Goal: Task Accomplishment & Management: Manage account settings

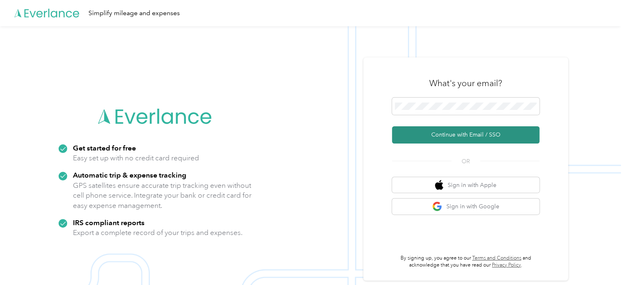
click at [467, 136] on button "Continue with Email / SSO" at bounding box center [466, 134] width 148 height 17
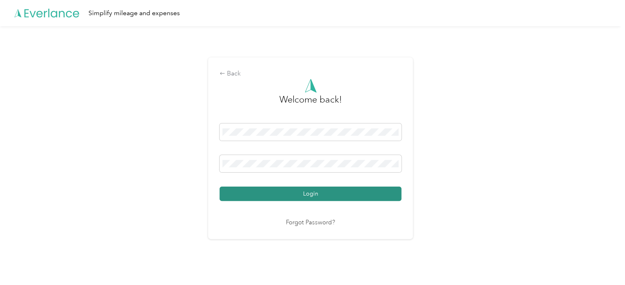
click at [328, 192] on button "Login" at bounding box center [311, 193] width 182 height 14
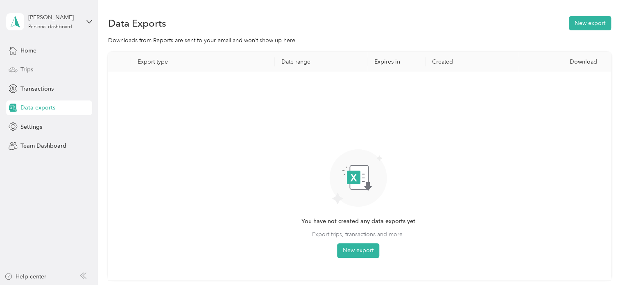
click at [24, 75] on div "Trips" at bounding box center [49, 69] width 86 height 15
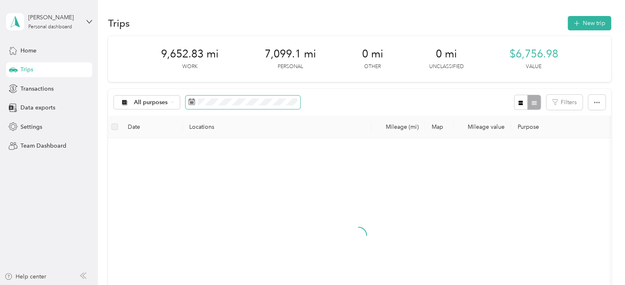
click at [197, 101] on span at bounding box center [243, 102] width 115 height 14
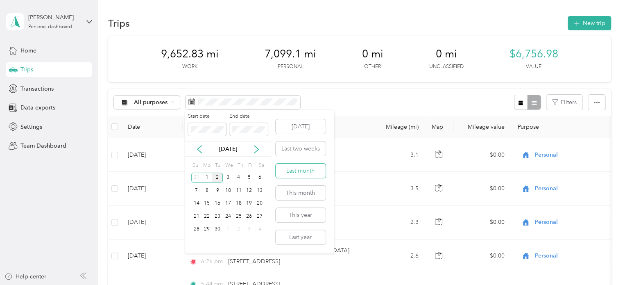
click at [304, 170] on button "Last month" at bounding box center [301, 170] width 50 height 14
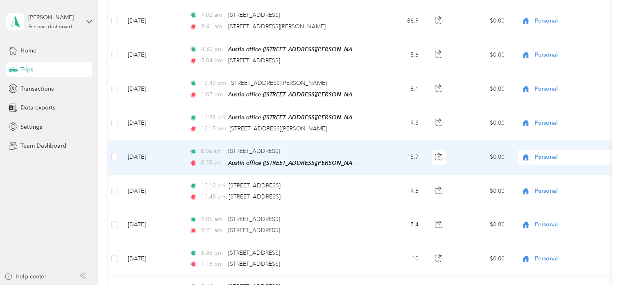
scroll to position [842, 0]
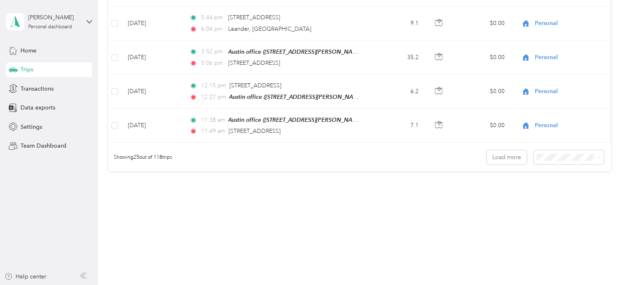
click at [570, 197] on div "100 per load" at bounding box center [567, 201] width 59 height 9
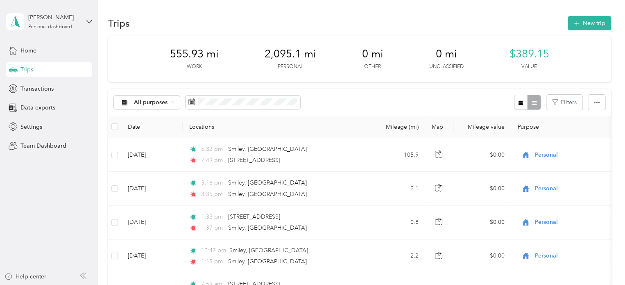
scroll to position [82, 0]
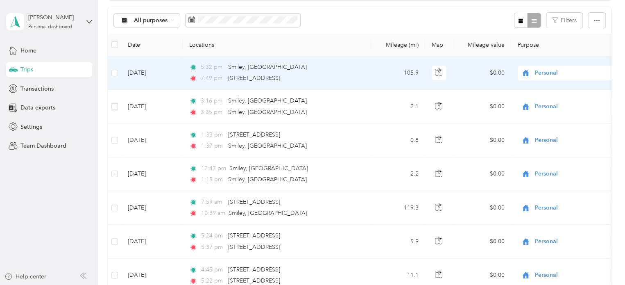
click at [550, 71] on span "Personal" at bounding box center [572, 72] width 75 height 9
click at [570, 174] on span "[GEOGRAPHIC_DATA]" at bounding box center [576, 174] width 76 height 9
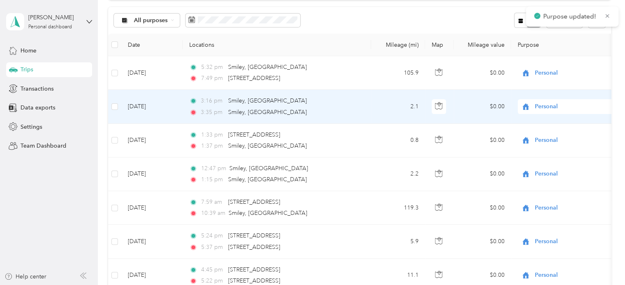
click at [560, 108] on span "Personal" at bounding box center [572, 106] width 75 height 9
click at [567, 205] on span "[GEOGRAPHIC_DATA]" at bounding box center [576, 207] width 76 height 9
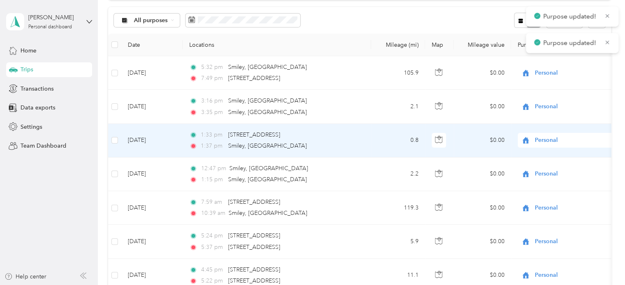
click at [551, 141] on span "Personal" at bounding box center [572, 140] width 75 height 9
click at [567, 242] on span "[GEOGRAPHIC_DATA]" at bounding box center [576, 240] width 76 height 9
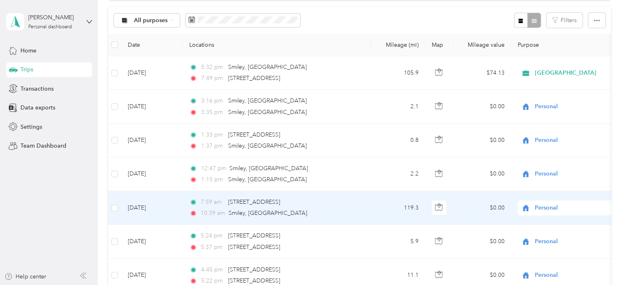
click at [558, 208] on span "Personal" at bounding box center [572, 207] width 75 height 9
click at [561, 180] on li "[GEOGRAPHIC_DATA]" at bounding box center [569, 177] width 102 height 14
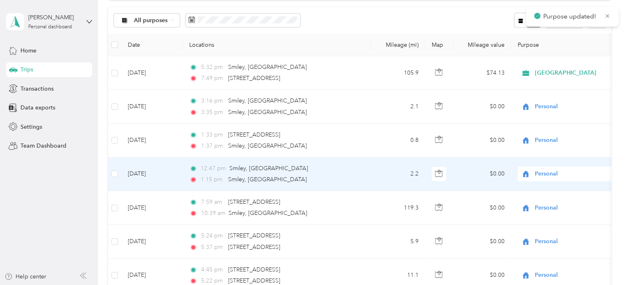
click at [551, 172] on span "Personal" at bounding box center [572, 173] width 75 height 9
click at [553, 142] on span "[GEOGRAPHIC_DATA]" at bounding box center [576, 143] width 76 height 9
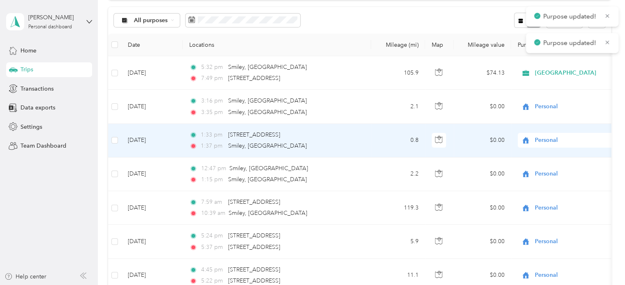
click at [553, 141] on span "Personal" at bounding box center [572, 140] width 75 height 9
click at [565, 243] on li "[GEOGRAPHIC_DATA]" at bounding box center [569, 241] width 102 height 14
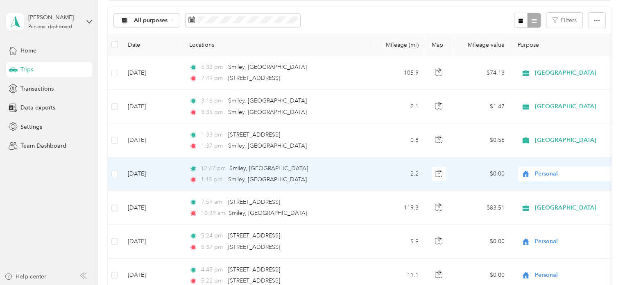
click at [543, 177] on span "Personal" at bounding box center [572, 173] width 75 height 9
click at [554, 142] on span "[GEOGRAPHIC_DATA]" at bounding box center [576, 143] width 76 height 9
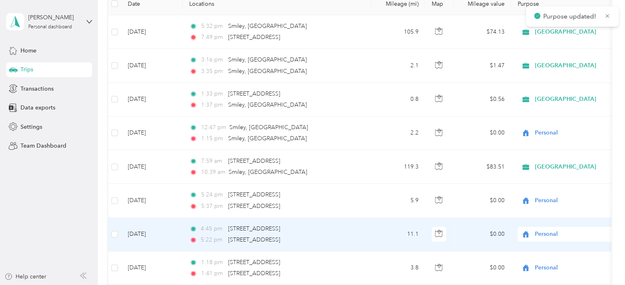
scroll to position [164, 0]
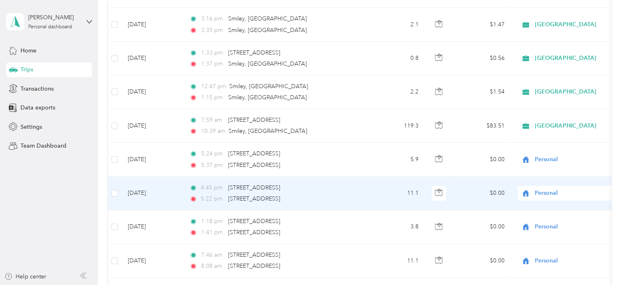
click at [551, 194] on span "Personal" at bounding box center [572, 192] width 75 height 9
click at [536, 131] on span "Tdi" at bounding box center [569, 129] width 90 height 9
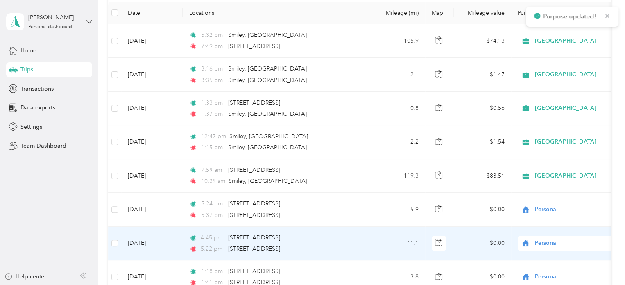
scroll to position [0, 0]
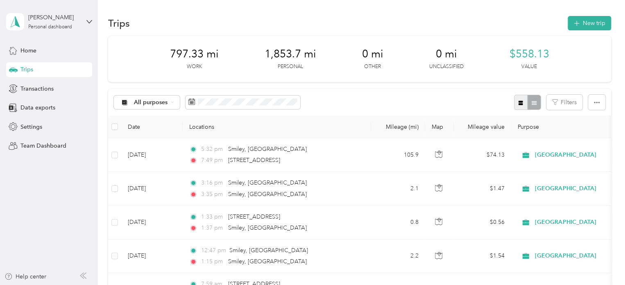
click at [518, 107] on button "button" at bounding box center [521, 102] width 14 height 15
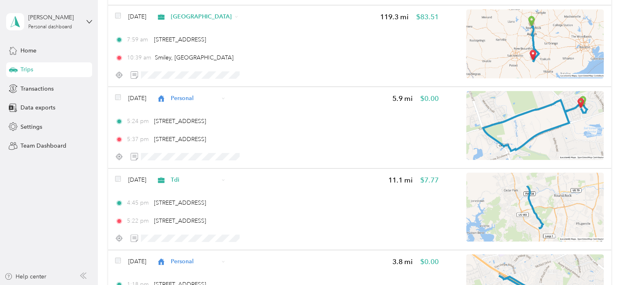
scroll to position [451, 0]
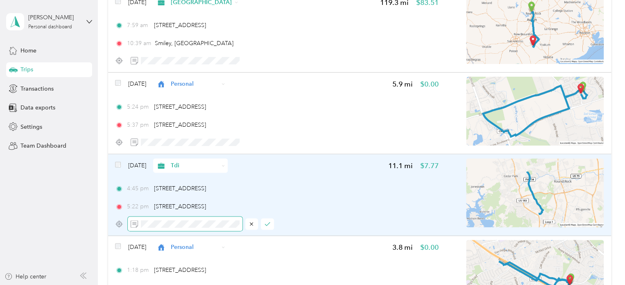
click at [119, 225] on div at bounding box center [276, 223] width 323 height 14
click at [267, 223] on icon "button" at bounding box center [268, 224] width 6 height 6
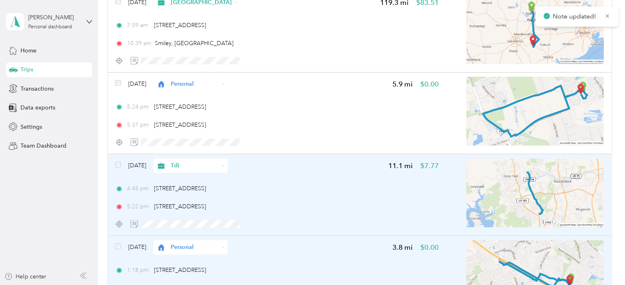
click at [197, 249] on span "Personal" at bounding box center [195, 247] width 48 height 9
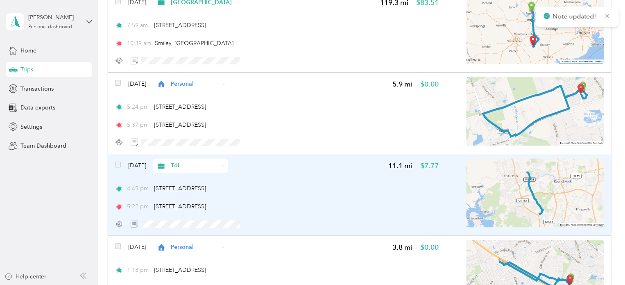
click at [197, 190] on li "Tdi" at bounding box center [213, 185] width 87 height 14
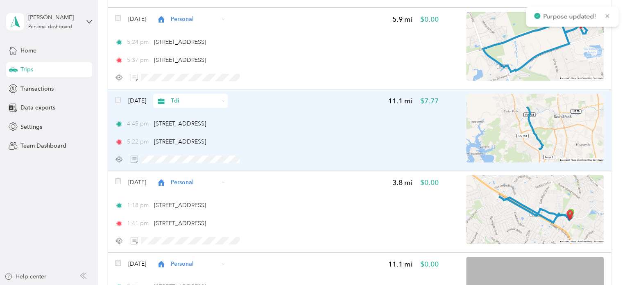
scroll to position [574, 0]
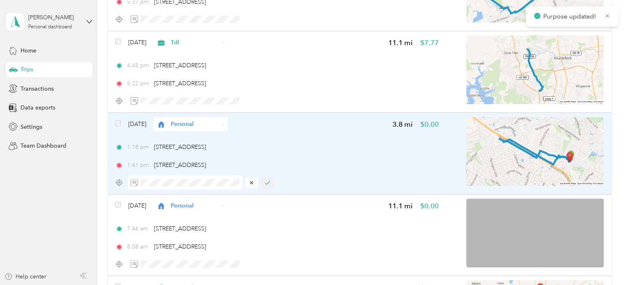
click at [268, 180] on icon "button" at bounding box center [268, 182] width 6 height 6
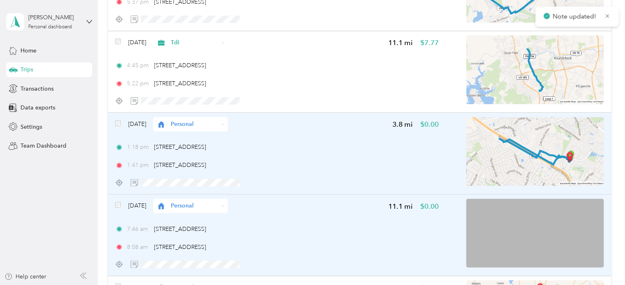
click at [203, 210] on div "Personal" at bounding box center [190, 205] width 75 height 14
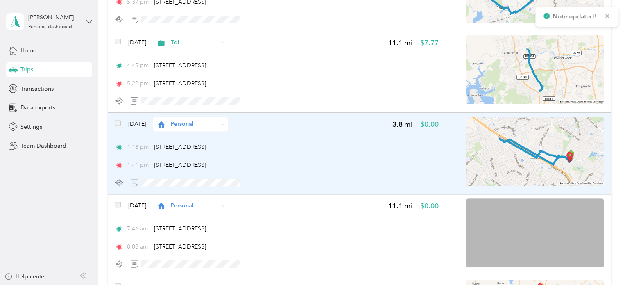
click at [199, 151] on ol "Work Personal Rental Real Estate Tdi Ham Wed Fin Farm And Ranch Zonda Other Cha…" at bounding box center [213, 140] width 87 height 115
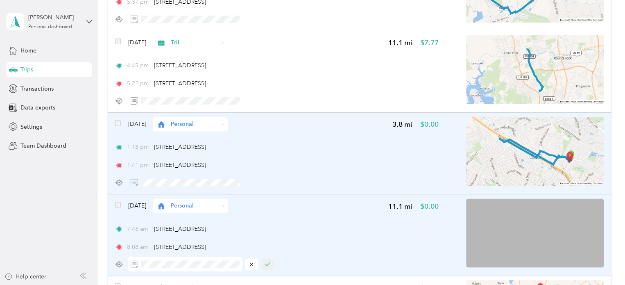
click at [273, 263] on button "button" at bounding box center [267, 263] width 13 height 11
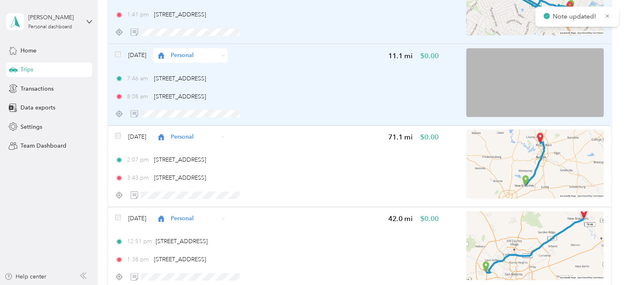
scroll to position [778, 0]
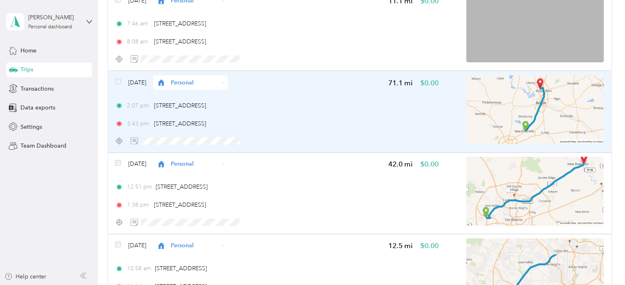
click at [228, 82] on div "Personal" at bounding box center [190, 82] width 75 height 14
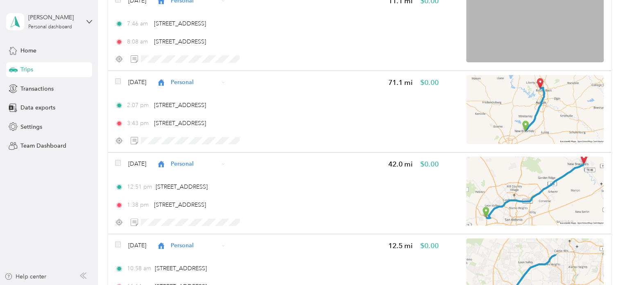
click at [214, 154] on span "Tdi" at bounding box center [221, 151] width 61 height 9
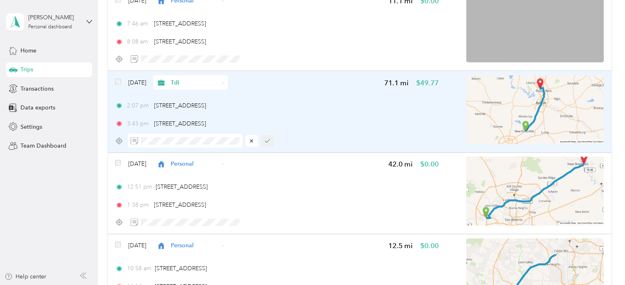
click at [270, 141] on icon "button" at bounding box center [268, 141] width 6 height 6
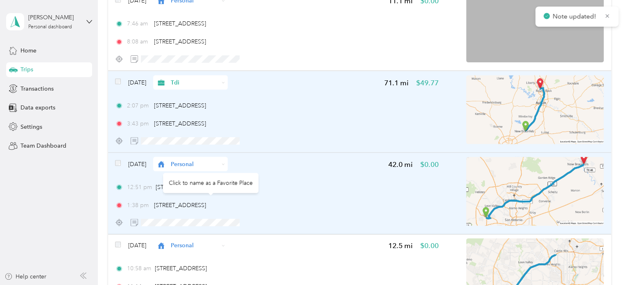
click at [198, 164] on span "Personal" at bounding box center [195, 163] width 48 height 9
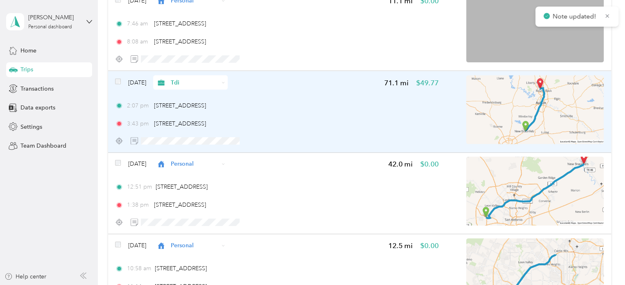
click at [201, 109] on ol "Work Personal Rental Real Estate Tdi Ham Wed Fin Farm And Ranch Zonda Other Cha…" at bounding box center [213, 94] width 87 height 115
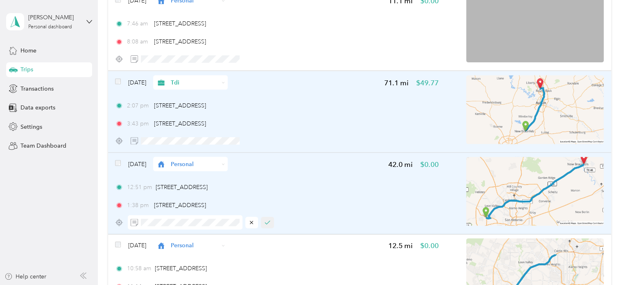
click at [270, 221] on button "button" at bounding box center [267, 221] width 13 height 11
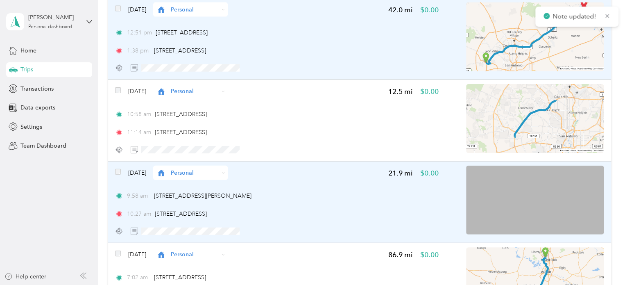
scroll to position [942, 0]
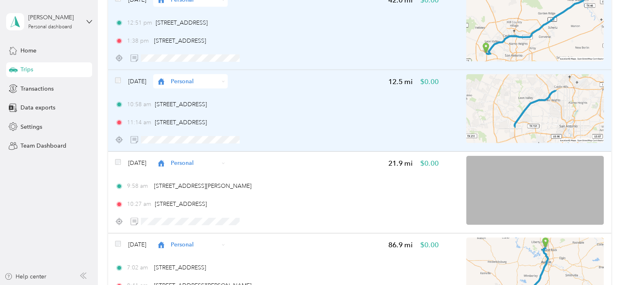
click at [208, 80] on span "Personal" at bounding box center [195, 81] width 48 height 9
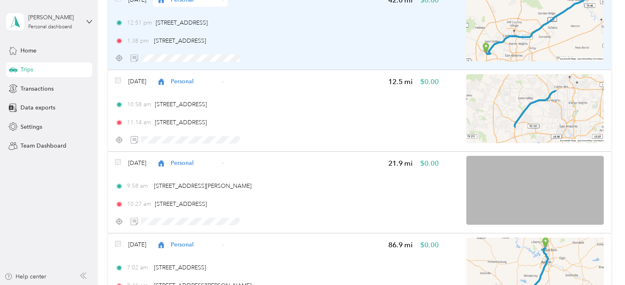
click at [202, 158] on ol "Work Personal Rental Real Estate Tdi Ham Wed Fin Farm And Ranch Zonda Other Cha…" at bounding box center [213, 146] width 87 height 115
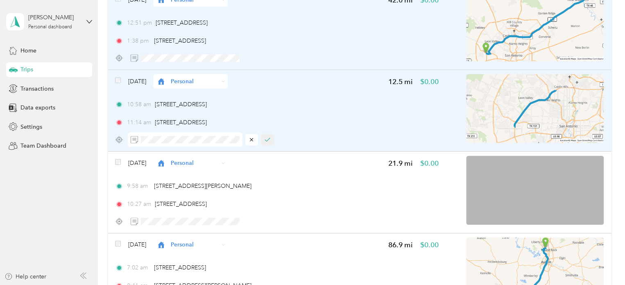
click at [270, 137] on icon "button" at bounding box center [268, 140] width 6 height 6
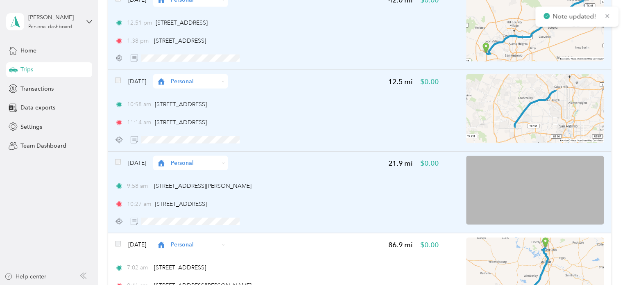
click at [205, 164] on span "Personal" at bounding box center [195, 163] width 48 height 9
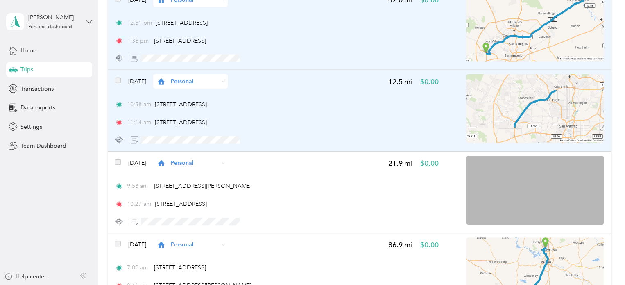
click at [205, 104] on span "Tdi" at bounding box center [221, 104] width 61 height 9
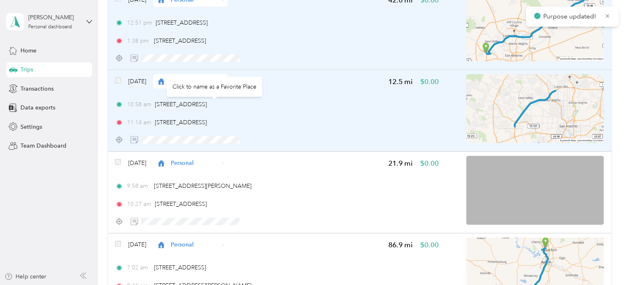
click at [204, 84] on div "Click to name as a Favorite Place" at bounding box center [214, 87] width 95 height 20
click at [200, 82] on span "Personal" at bounding box center [195, 81] width 48 height 9
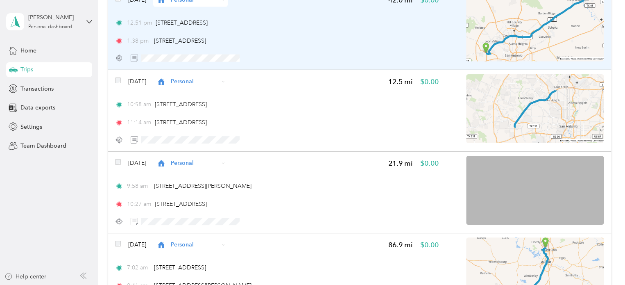
click at [201, 152] on span "Tdi" at bounding box center [221, 152] width 61 height 9
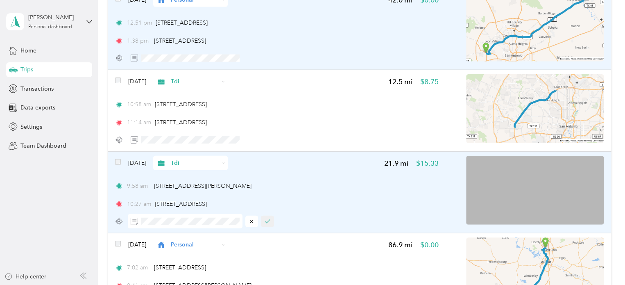
click at [266, 220] on icon "button" at bounding box center [268, 221] width 6 height 6
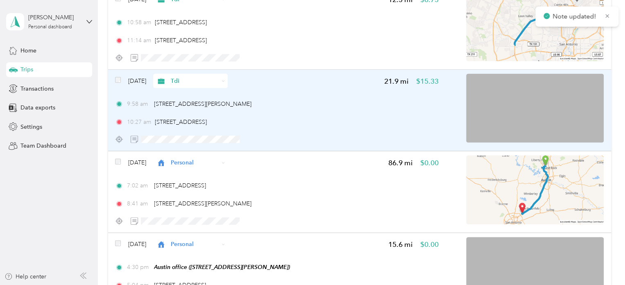
scroll to position [1065, 0]
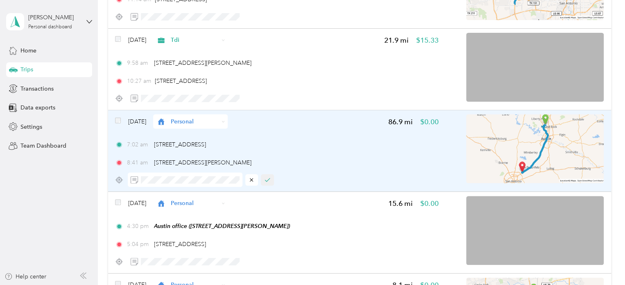
click at [266, 181] on icon "button" at bounding box center [268, 180] width 6 height 6
click at [219, 123] on span "Personal" at bounding box center [195, 121] width 48 height 9
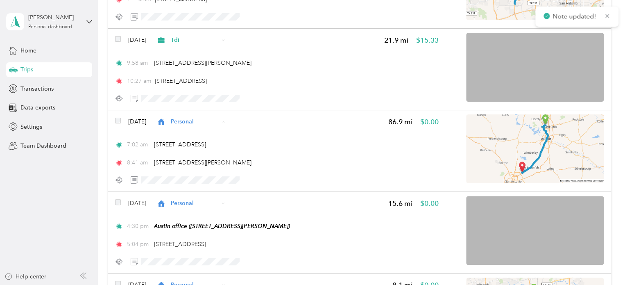
click at [202, 194] on li "Tdi" at bounding box center [213, 194] width 87 height 14
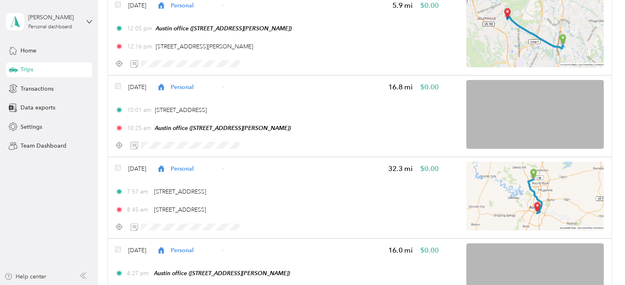
scroll to position [3401, 0]
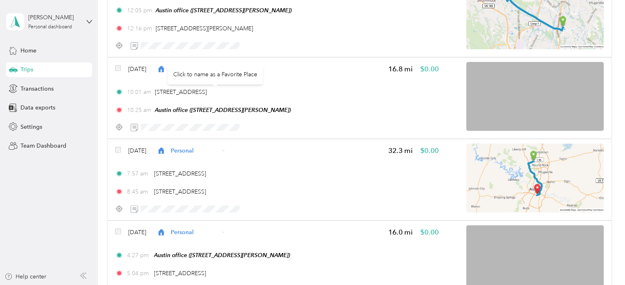
click at [225, 68] on div "Click to name as a Favorite Place" at bounding box center [215, 74] width 95 height 20
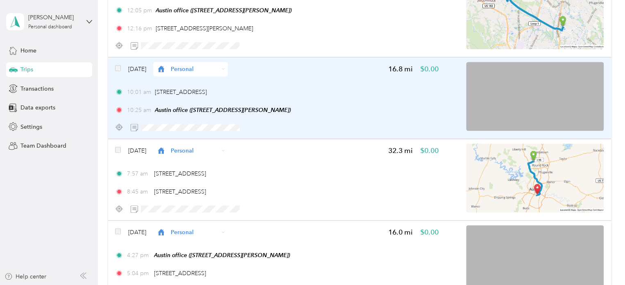
click at [228, 68] on div "Personal" at bounding box center [190, 69] width 75 height 14
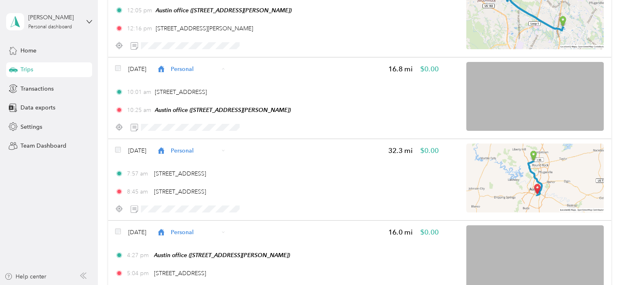
click at [205, 140] on span "Tdi" at bounding box center [221, 141] width 61 height 9
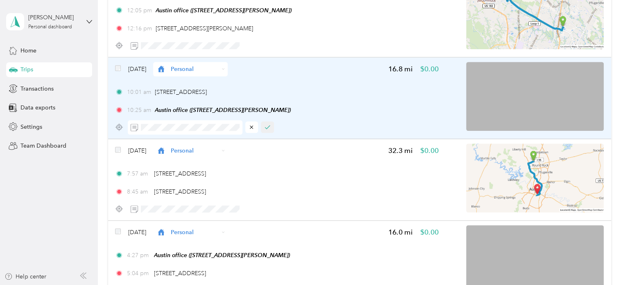
click at [268, 126] on icon "button" at bounding box center [268, 127] width 6 height 6
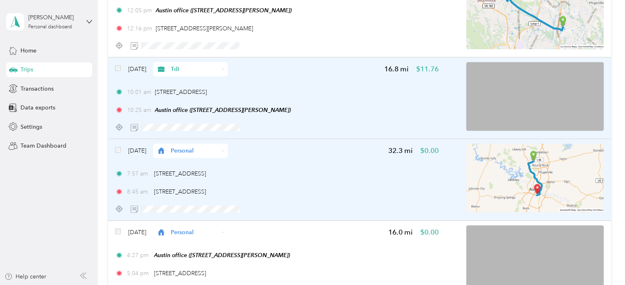
click at [225, 150] on icon at bounding box center [223, 150] width 3 height 3
click at [216, 227] on li "Tdi" at bounding box center [213, 223] width 87 height 14
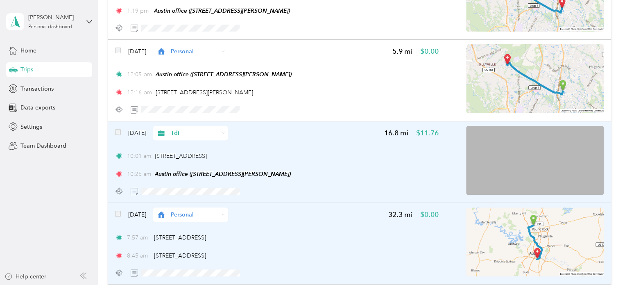
scroll to position [3360, 0]
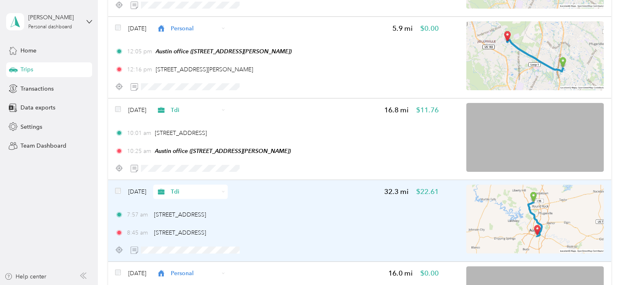
click at [291, 167] on div at bounding box center [276, 168] width 323 height 14
click at [138, 168] on span at bounding box center [185, 168] width 115 height 14
click at [193, 254] on span at bounding box center [185, 250] width 115 height 14
click at [268, 250] on icon "button" at bounding box center [267, 249] width 5 height 3
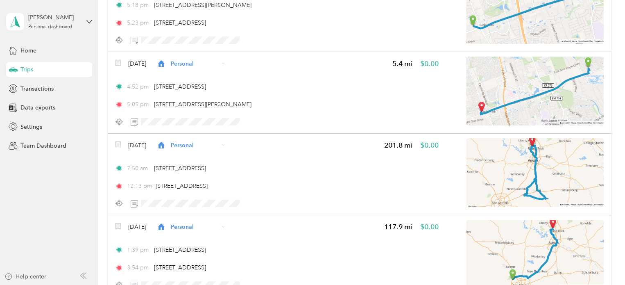
scroll to position [4548, 0]
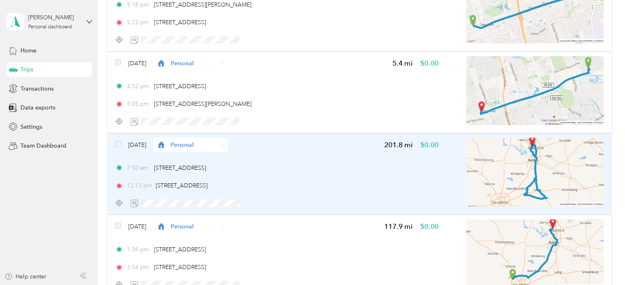
click at [228, 145] on div "Personal" at bounding box center [190, 145] width 75 height 14
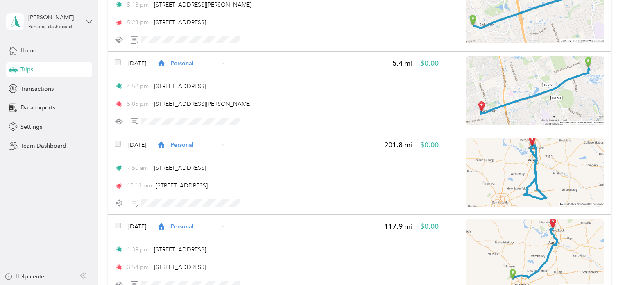
click at [229, 244] on span "[GEOGRAPHIC_DATA]" at bounding box center [221, 244] width 61 height 9
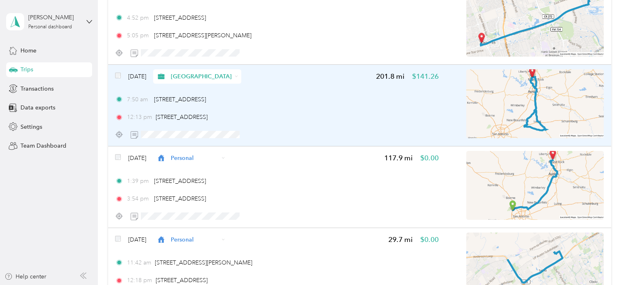
scroll to position [4630, 0]
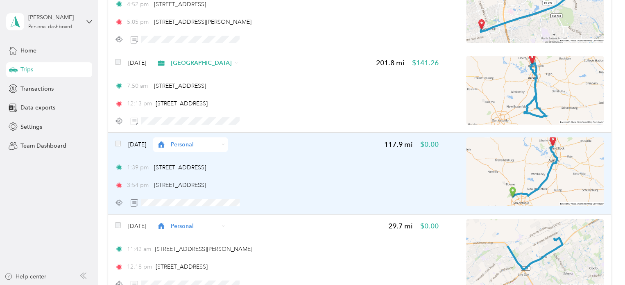
click at [228, 143] on div "Personal" at bounding box center [190, 144] width 75 height 14
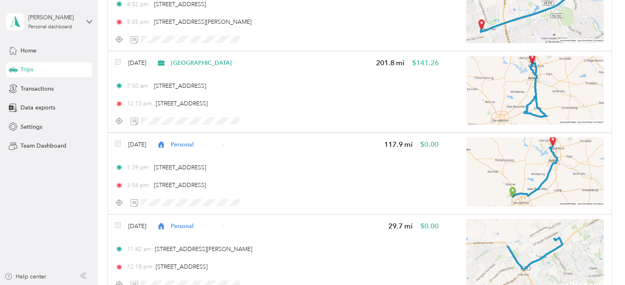
click at [226, 217] on span "Tdi" at bounding box center [221, 216] width 61 height 9
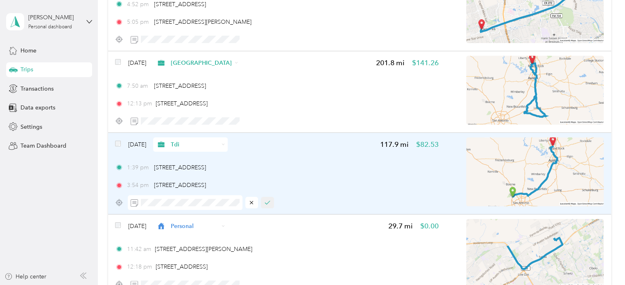
click at [269, 201] on icon "button" at bounding box center [268, 203] width 6 height 6
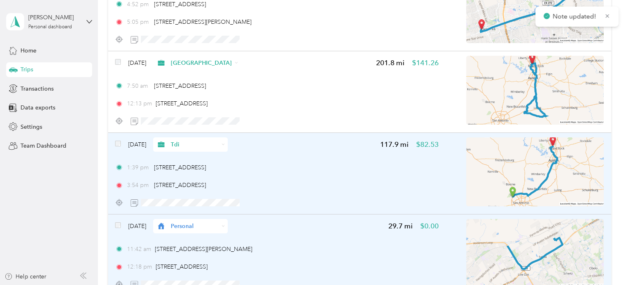
click at [225, 225] on icon at bounding box center [223, 225] width 3 height 3
click at [213, 168] on li "Tdi" at bounding box center [213, 167] width 87 height 14
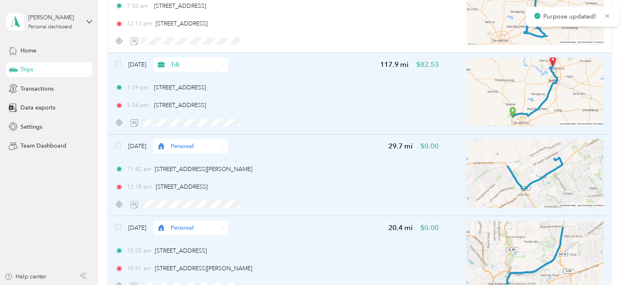
scroll to position [4712, 0]
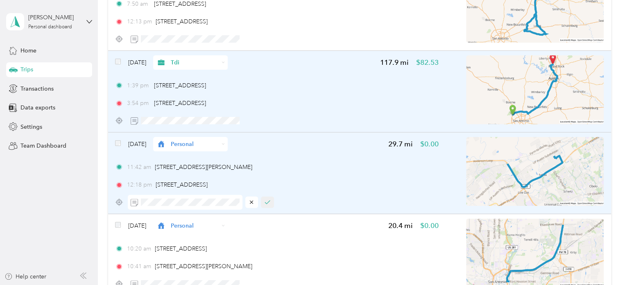
click at [269, 202] on icon "button" at bounding box center [268, 202] width 6 height 6
click at [225, 143] on icon at bounding box center [223, 143] width 3 height 3
click at [220, 212] on span "Tdi" at bounding box center [221, 216] width 61 height 9
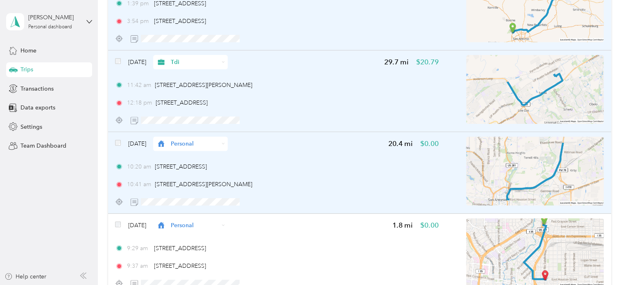
scroll to position [4835, 0]
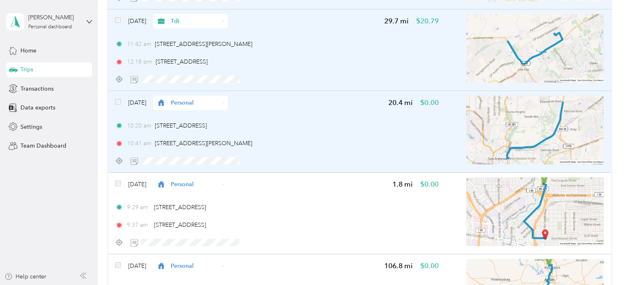
click at [228, 103] on div "Personal" at bounding box center [190, 102] width 75 height 14
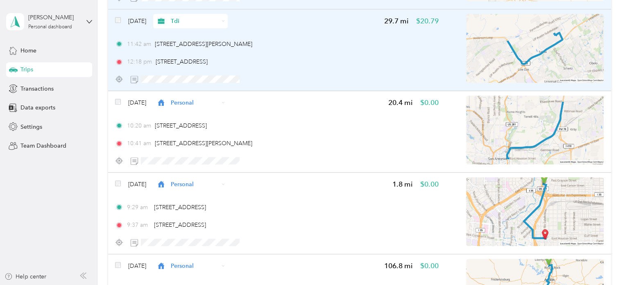
click at [211, 179] on ol "Work Personal Rental Real Estate Tdi Ham Wed Fin Farm And Ranch Zonda Other Cha…" at bounding box center [213, 166] width 87 height 115
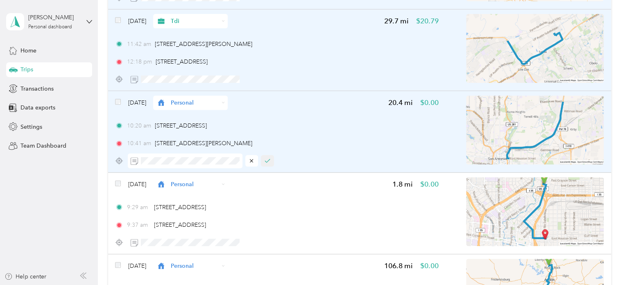
click at [270, 159] on icon "button" at bounding box center [268, 161] width 6 height 6
click at [228, 103] on div "Personal" at bounding box center [190, 102] width 75 height 14
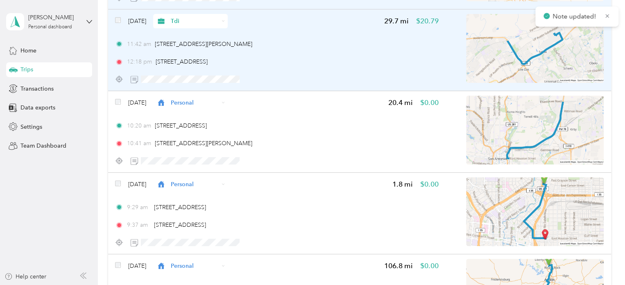
click at [207, 177] on li "Tdi" at bounding box center [213, 173] width 87 height 14
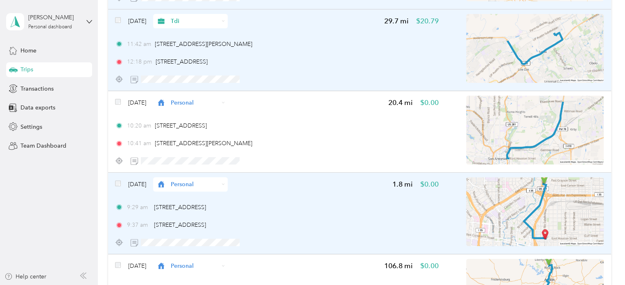
click at [225, 182] on icon at bounding box center [223, 183] width 3 height 3
click at [218, 127] on li "Tdi" at bounding box center [213, 125] width 87 height 14
click at [228, 185] on div "Personal" at bounding box center [190, 184] width 75 height 14
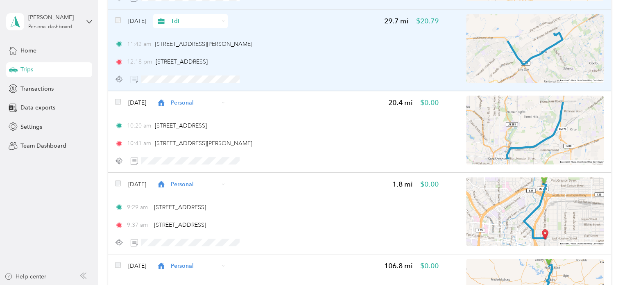
click at [209, 124] on span "Tdi" at bounding box center [221, 125] width 61 height 9
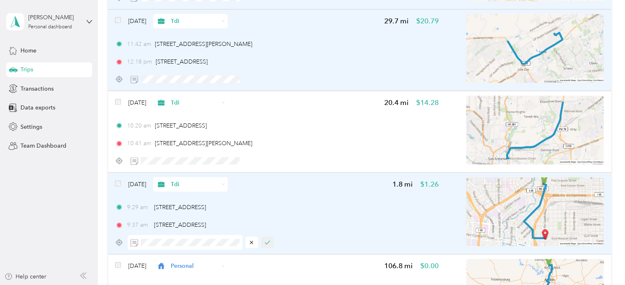
click at [267, 241] on icon "button" at bounding box center [268, 242] width 6 height 6
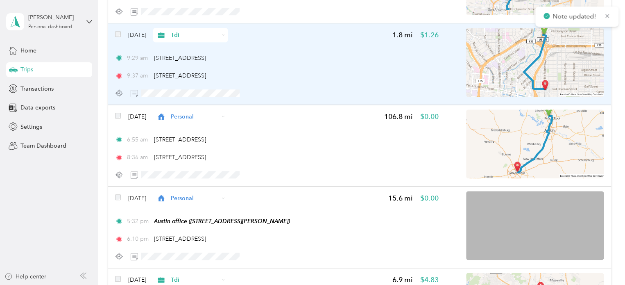
scroll to position [4999, 0]
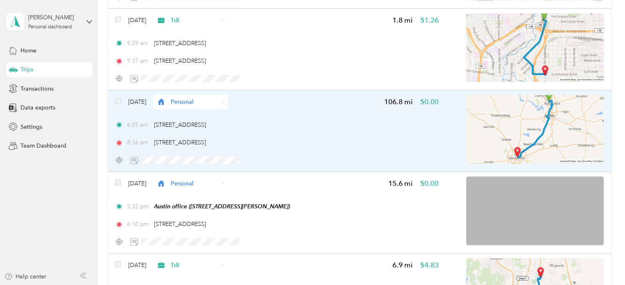
click at [225, 101] on icon at bounding box center [223, 101] width 3 height 3
click at [209, 171] on span "Tdi" at bounding box center [221, 172] width 61 height 9
click at [270, 160] on button "button" at bounding box center [267, 159] width 13 height 11
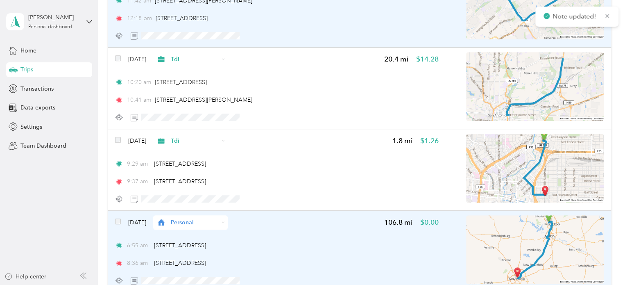
scroll to position [4876, 0]
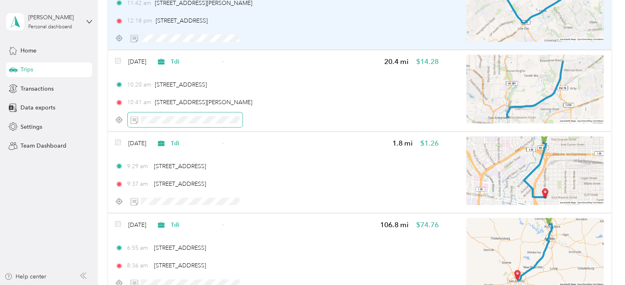
click at [136, 121] on span at bounding box center [185, 119] width 115 height 14
click at [266, 124] on button "button" at bounding box center [267, 119] width 13 height 11
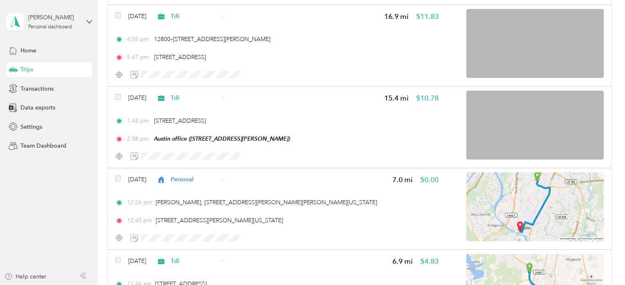
scroll to position [5900, 0]
click at [30, 109] on span "Data exports" at bounding box center [37, 107] width 35 height 9
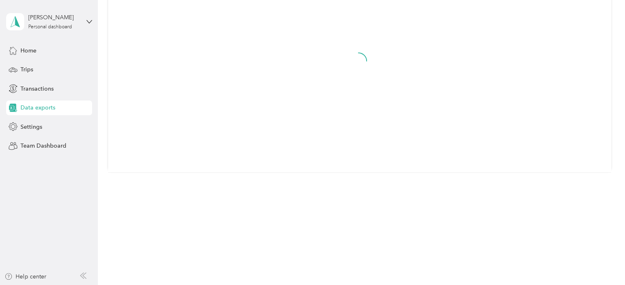
scroll to position [108, 0]
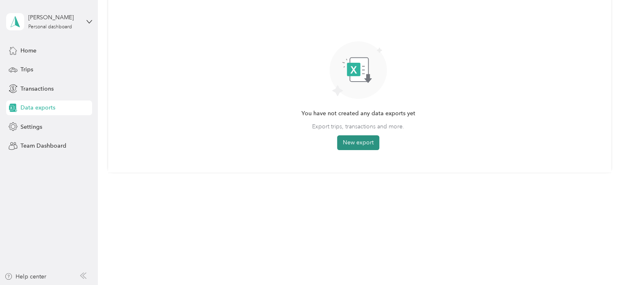
click at [365, 144] on button "New export" at bounding box center [358, 142] width 42 height 15
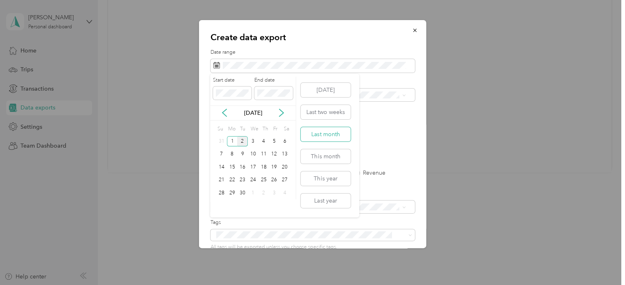
click at [328, 134] on button "Last month" at bounding box center [326, 134] width 50 height 14
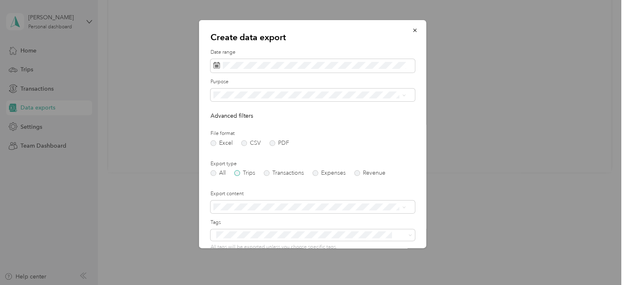
click at [238, 173] on label "Trips" at bounding box center [244, 173] width 21 height 6
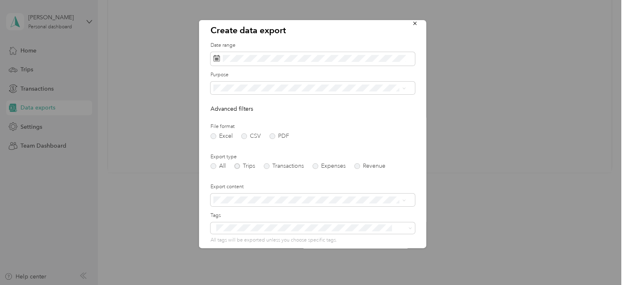
scroll to position [0, 0]
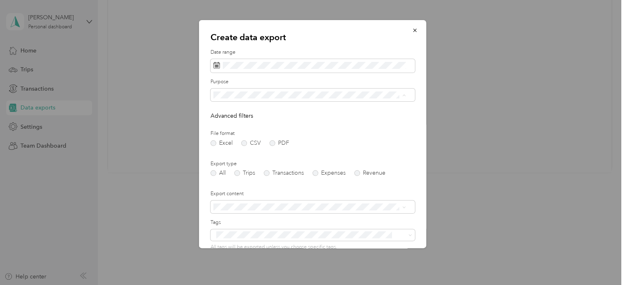
click at [280, 182] on div "Tdi" at bounding box center [309, 181] width 187 height 9
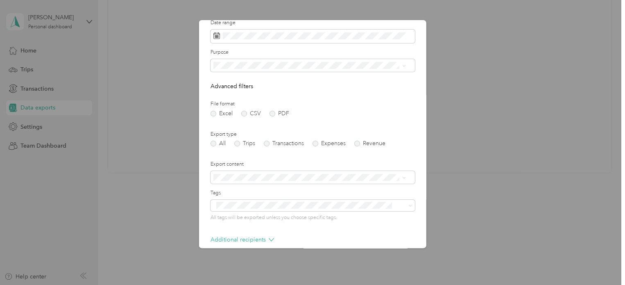
scroll to position [70, 0]
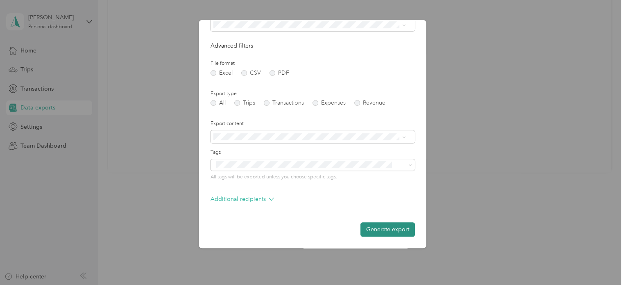
click at [383, 227] on button "Generate export" at bounding box center [388, 229] width 54 height 14
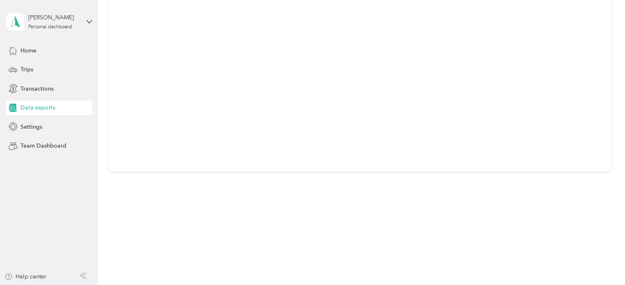
scroll to position [0, 0]
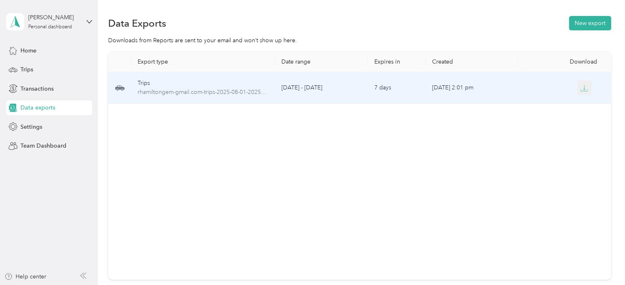
click at [581, 86] on icon "button" at bounding box center [584, 87] width 7 height 7
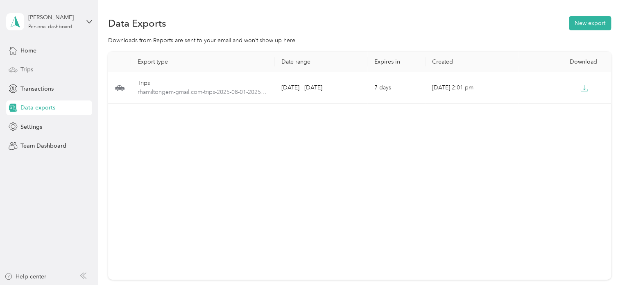
click at [28, 70] on span "Trips" at bounding box center [26, 69] width 13 height 9
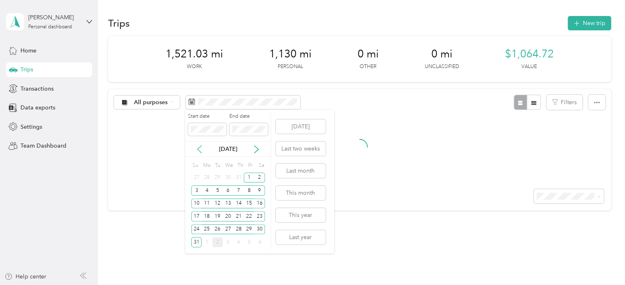
click at [200, 149] on icon at bounding box center [199, 149] width 8 height 8
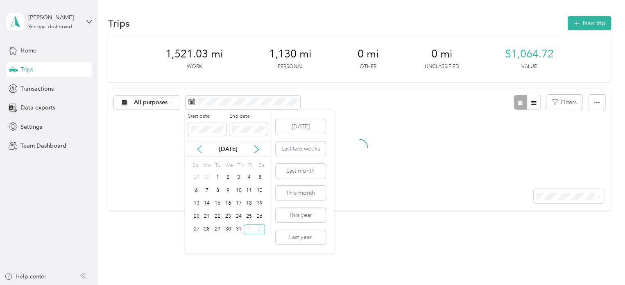
click at [200, 149] on icon at bounding box center [199, 149] width 8 height 8
click at [256, 150] on icon at bounding box center [256, 148] width 4 height 7
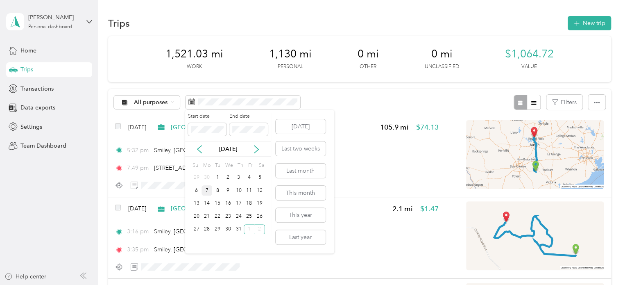
click at [205, 190] on div "7" at bounding box center [207, 190] width 11 height 10
click at [256, 178] on div "5" at bounding box center [259, 177] width 11 height 10
click at [238, 191] on div "10" at bounding box center [239, 190] width 11 height 10
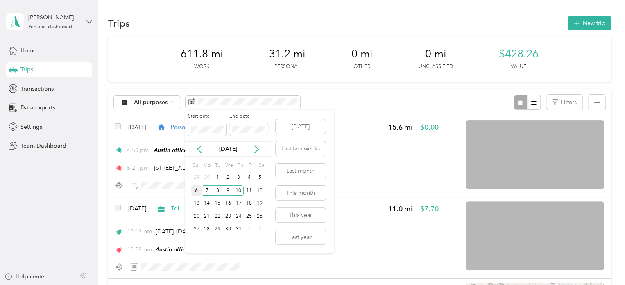
click at [193, 190] on div "6" at bounding box center [196, 190] width 11 height 10
click at [241, 190] on div "10" at bounding box center [239, 190] width 11 height 10
click at [218, 188] on div "8" at bounding box center [217, 190] width 11 height 10
click at [194, 191] on div "6" at bounding box center [196, 190] width 11 height 10
click at [198, 191] on div "6" at bounding box center [196, 190] width 11 height 10
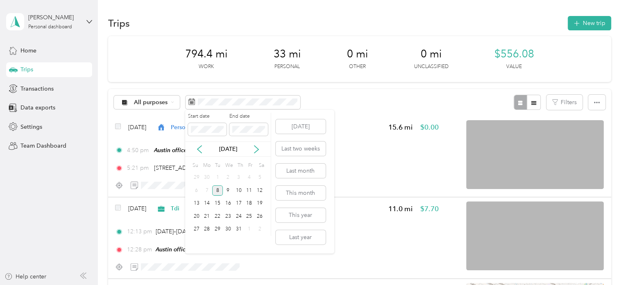
click at [218, 191] on div "8" at bounding box center [217, 190] width 11 height 10
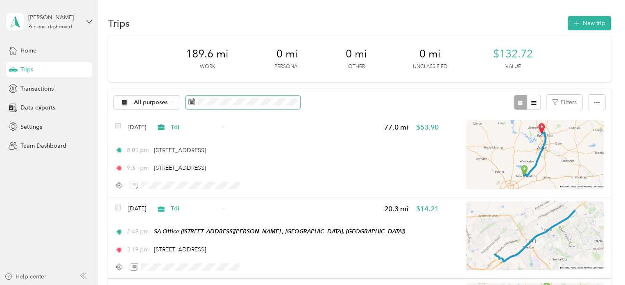
click at [222, 96] on span at bounding box center [243, 102] width 115 height 14
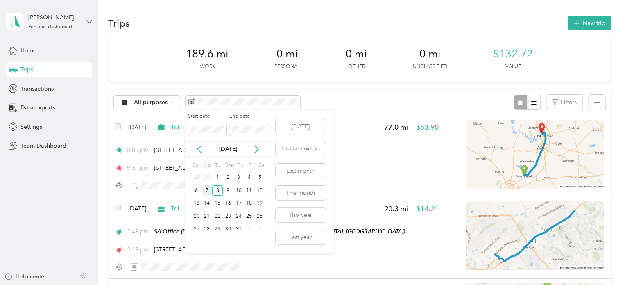
click at [206, 191] on div "7" at bounding box center [207, 190] width 11 height 10
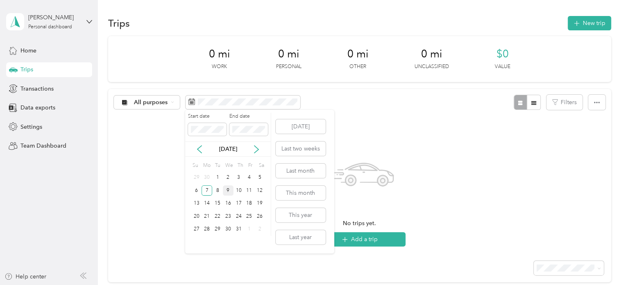
click at [225, 189] on div "9" at bounding box center [228, 190] width 11 height 10
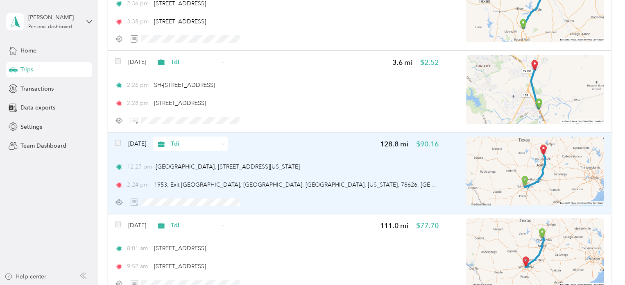
scroll to position [246, 0]
